Goal: Navigation & Orientation: Understand site structure

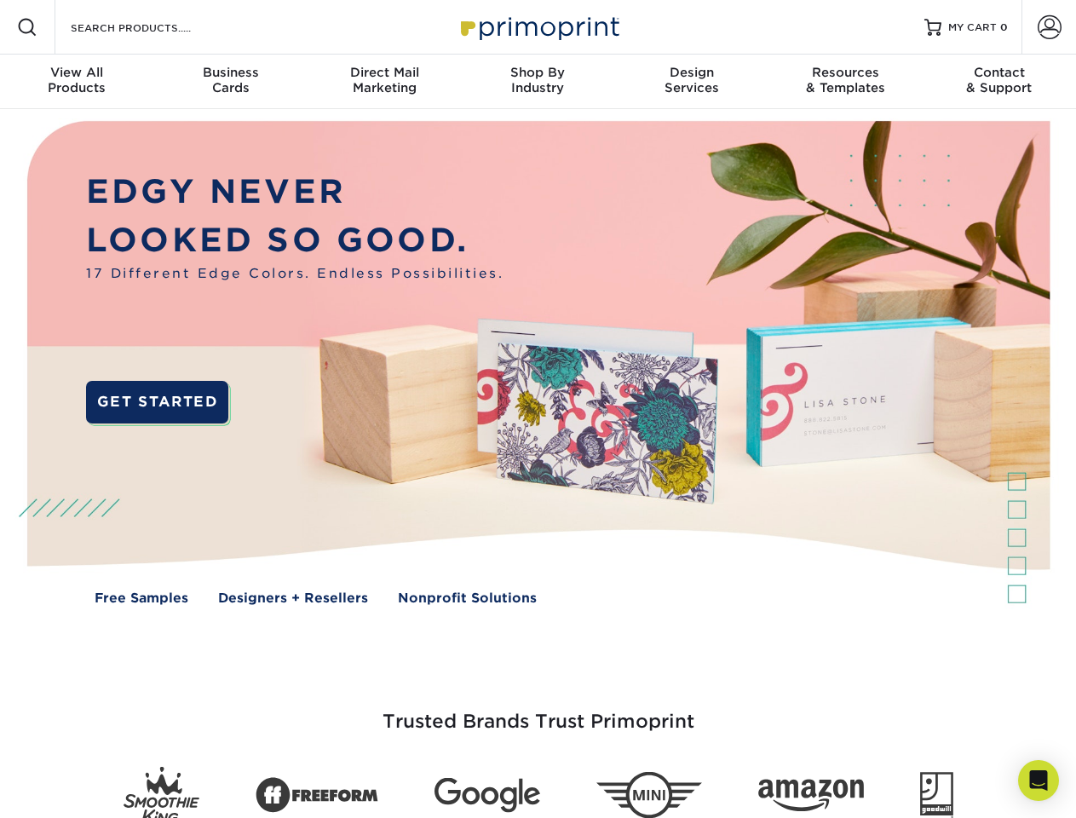
click at [538, 409] on img at bounding box center [537, 375] width 1065 height 533
click at [27, 27] on span at bounding box center [27, 27] width 20 height 20
click at [1049, 27] on span at bounding box center [1050, 27] width 24 height 24
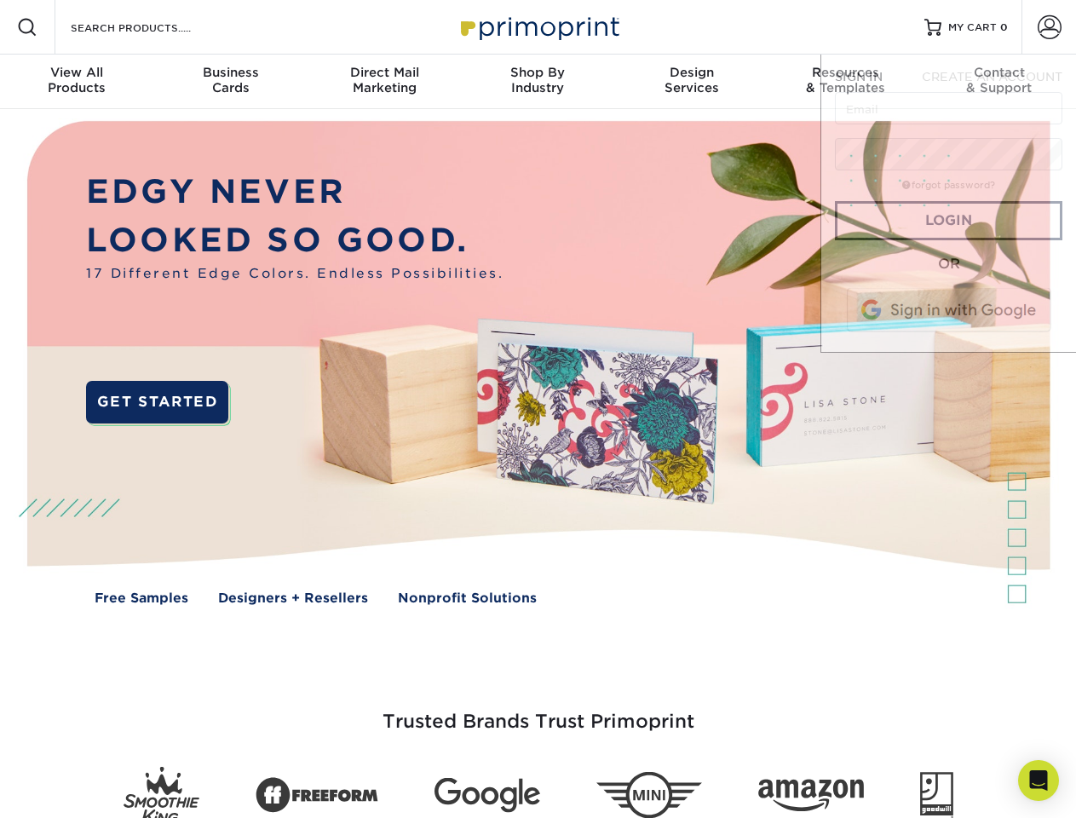
click at [77, 82] on div "View All Products" at bounding box center [76, 80] width 153 height 31
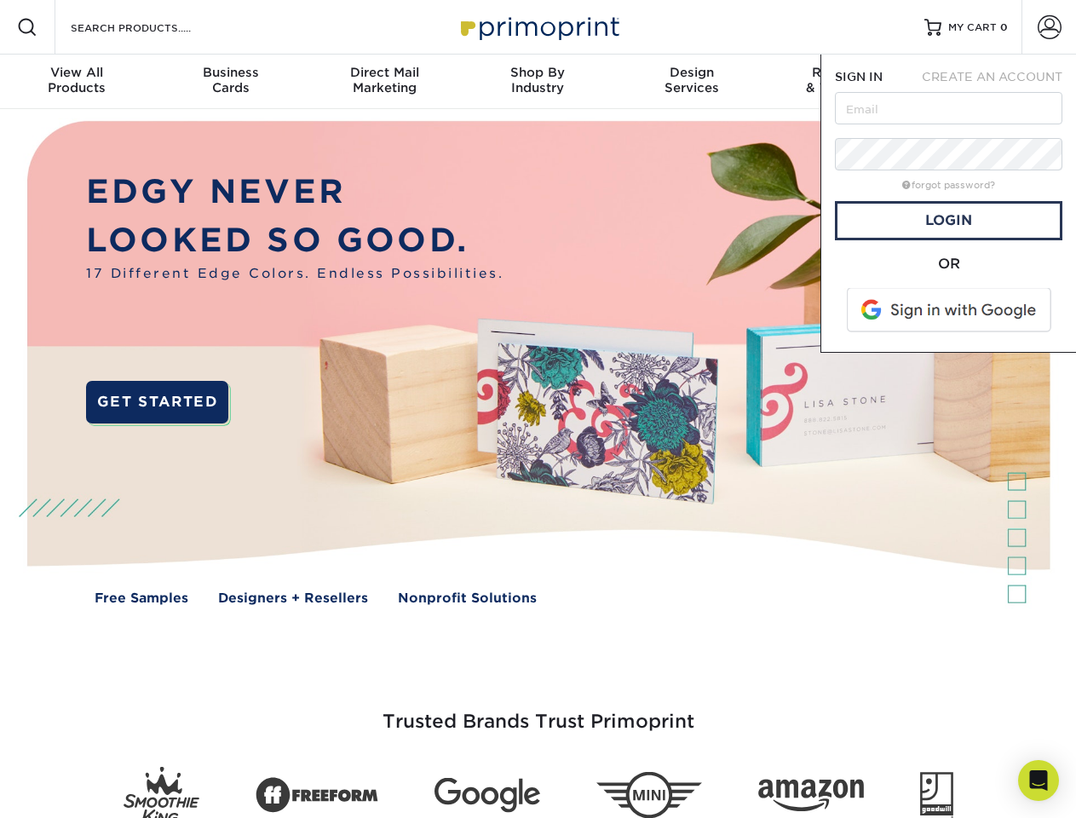
click at [230, 82] on div "Business Cards" at bounding box center [229, 80] width 153 height 31
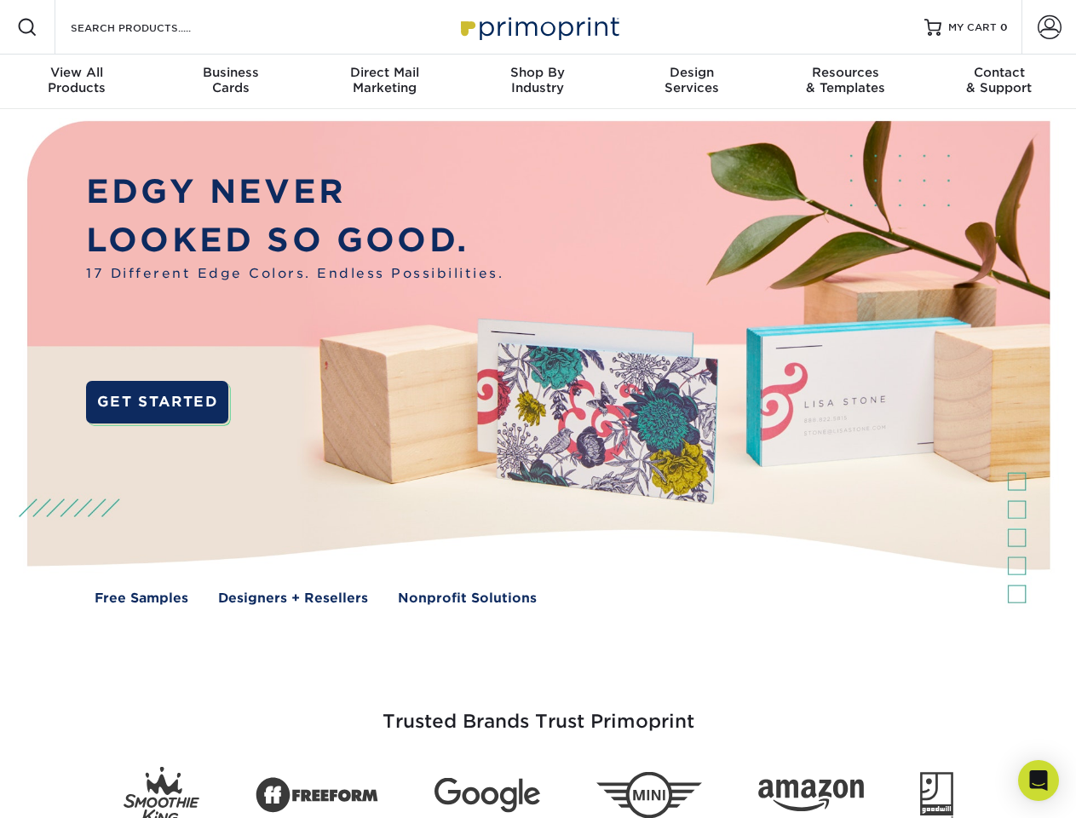
click at [384, 82] on div "Direct Mail Marketing" at bounding box center [384, 80] width 153 height 31
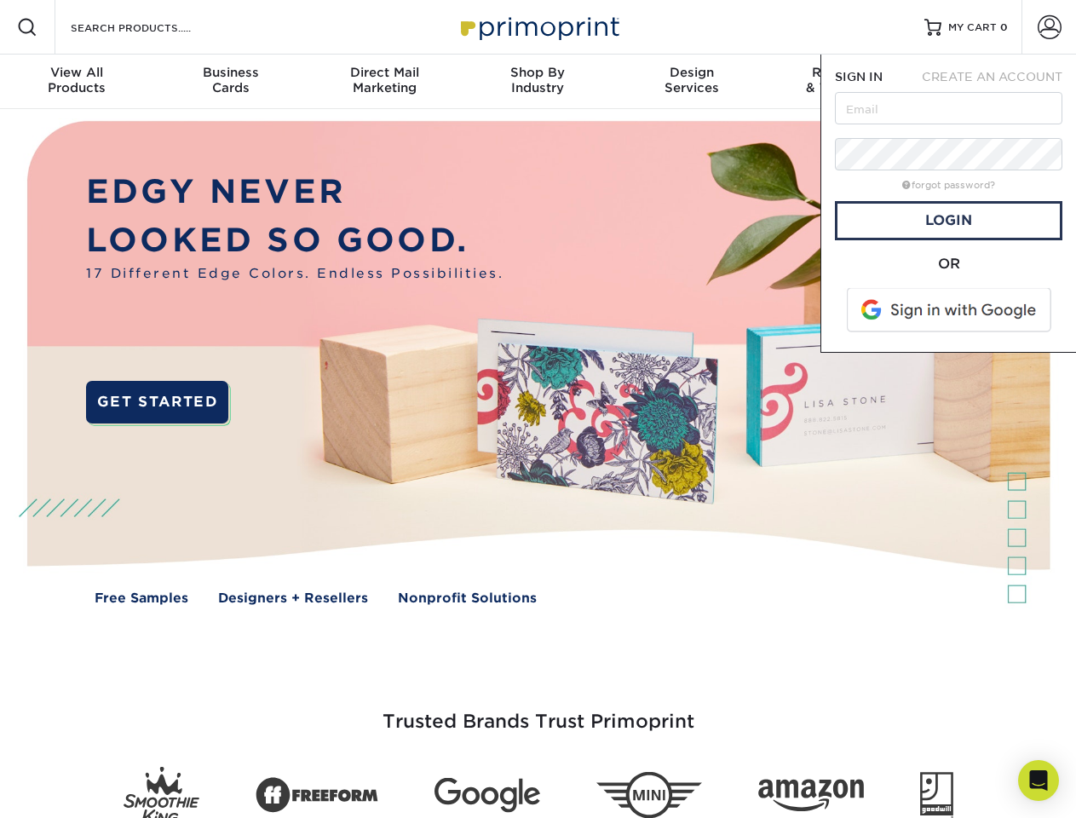
click at [538, 82] on div "Shop By Industry" at bounding box center [537, 80] width 153 height 31
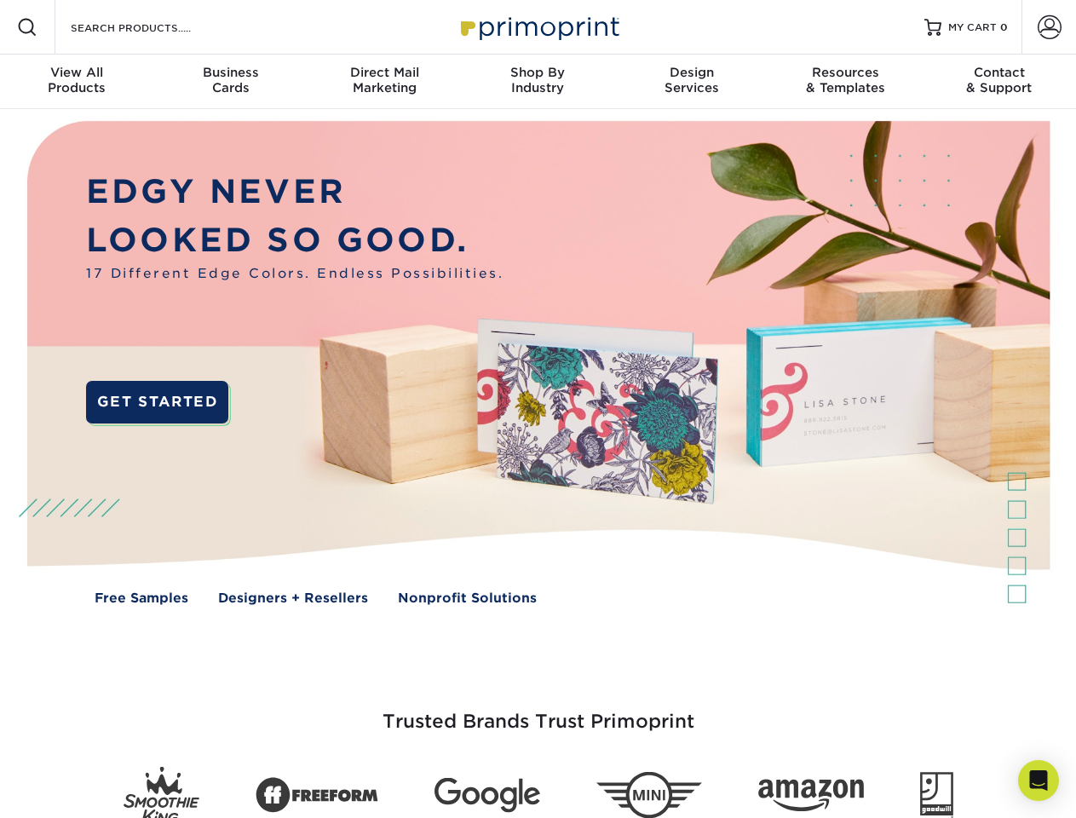
click at [692, 82] on div "Design Services" at bounding box center [691, 80] width 153 height 31
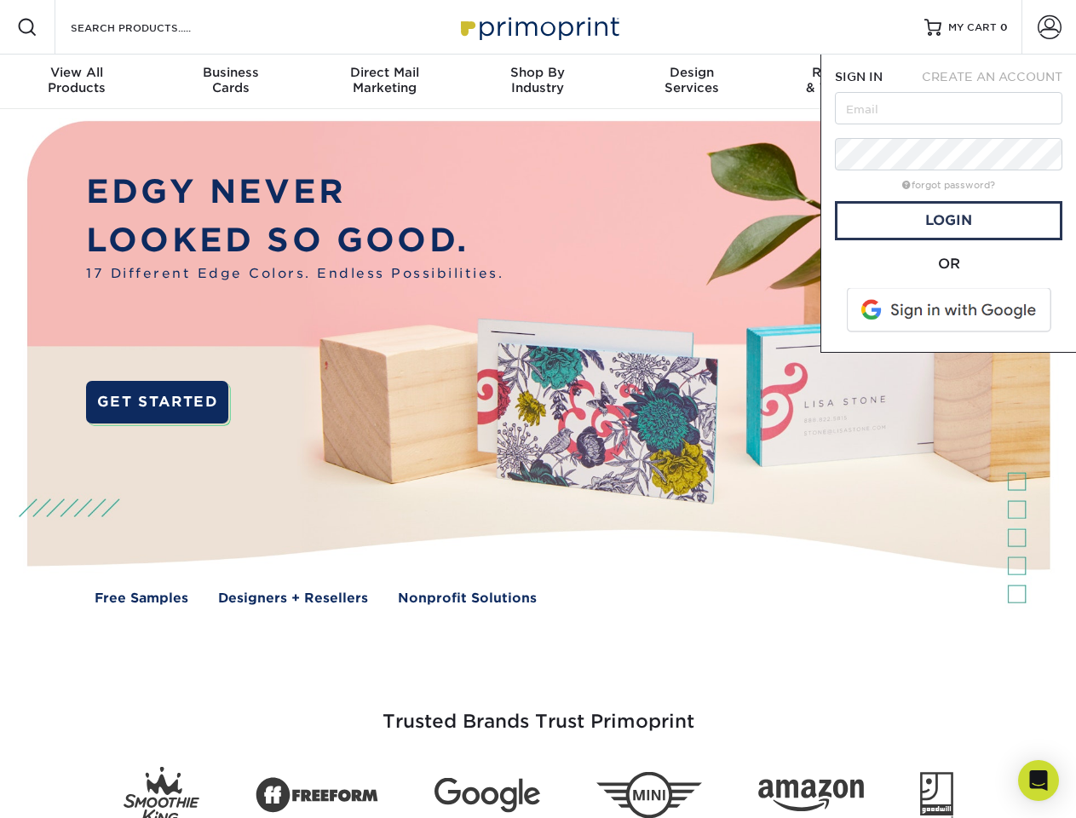
click at [845, 82] on span "SIGN IN" at bounding box center [859, 77] width 48 height 14
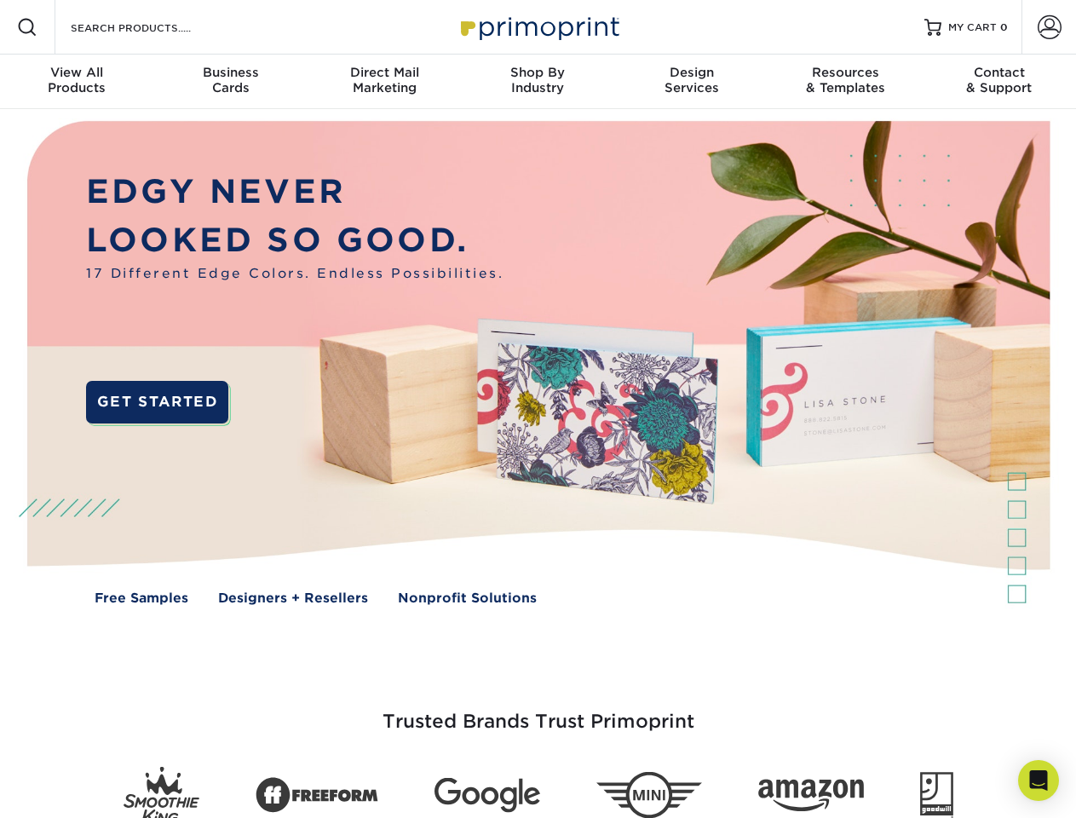
click at [1000, 82] on div "Contact & Support" at bounding box center [999, 80] width 153 height 31
